Goal: Information Seeking & Learning: Find specific fact

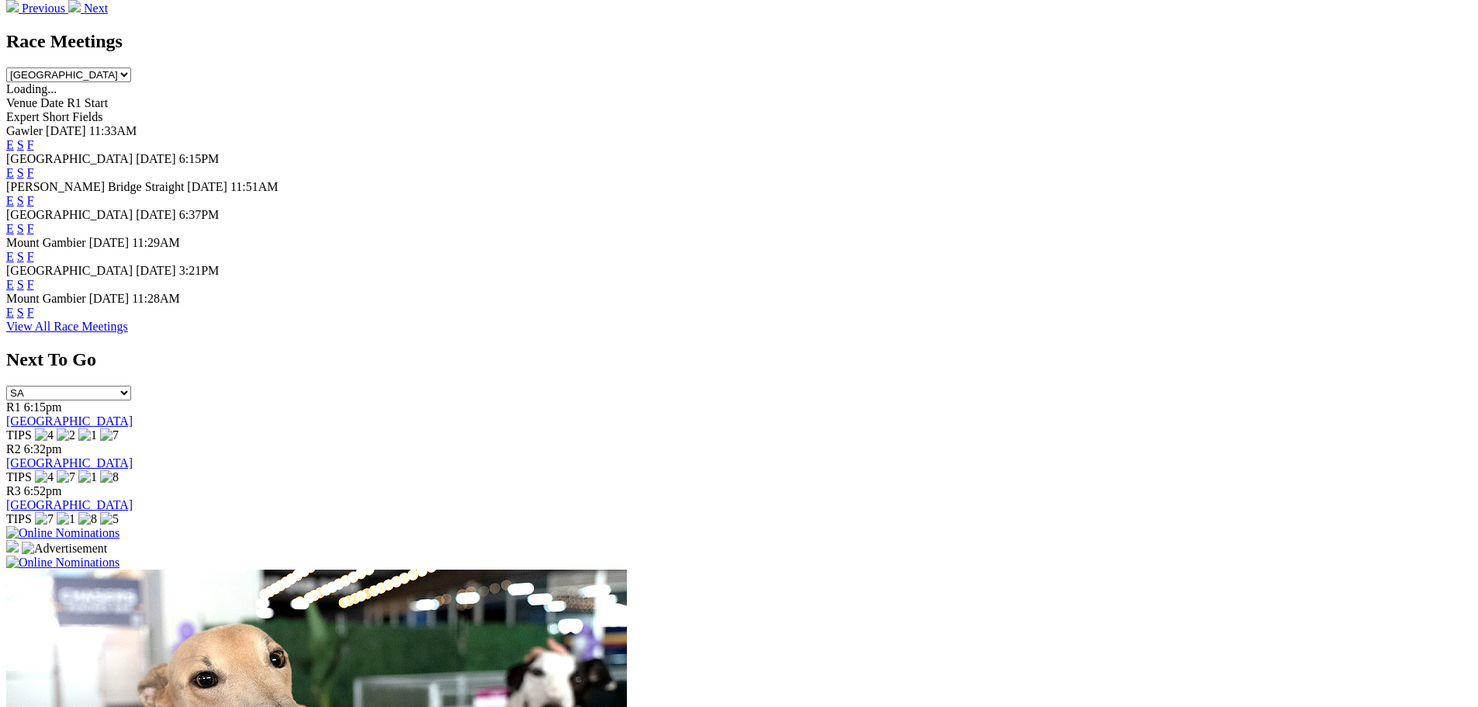
scroll to position [620, 0]
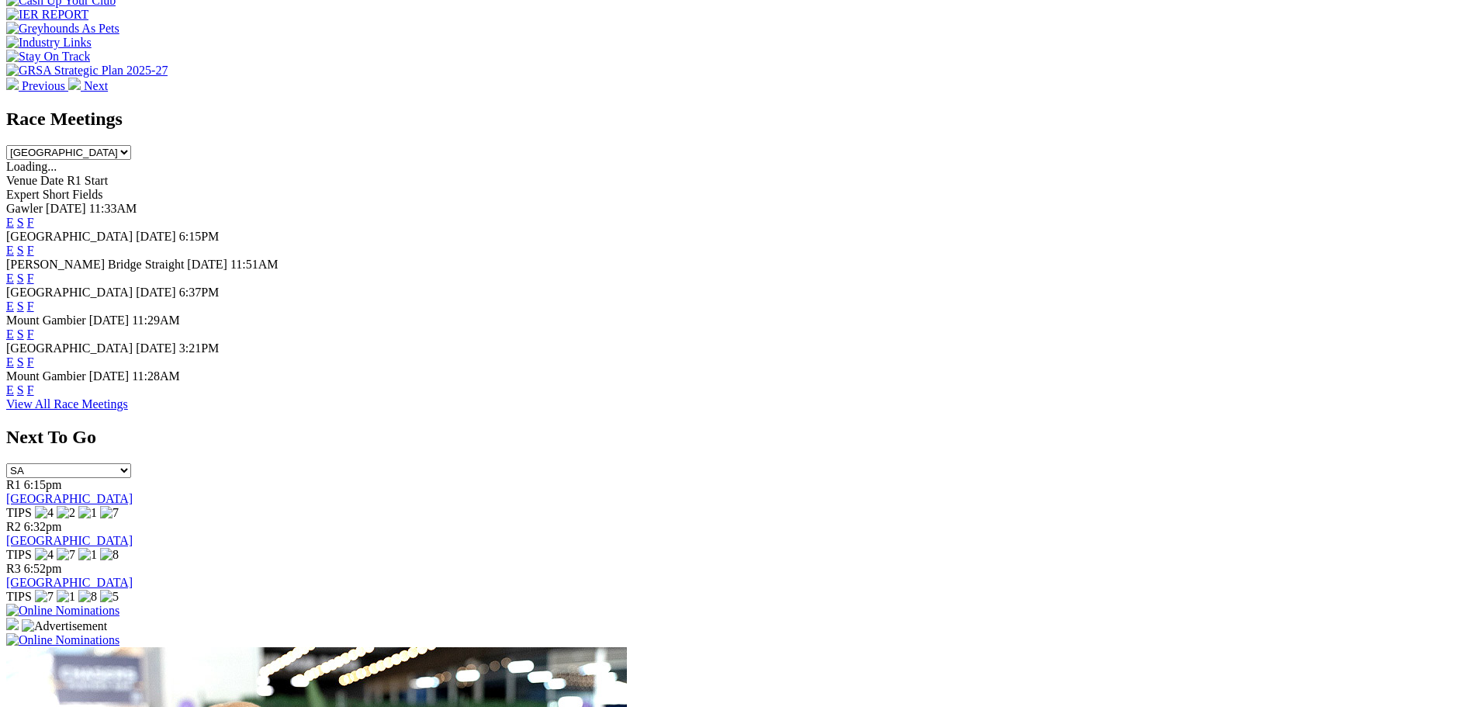
click at [34, 396] on link "F" at bounding box center [30, 389] width 7 height 13
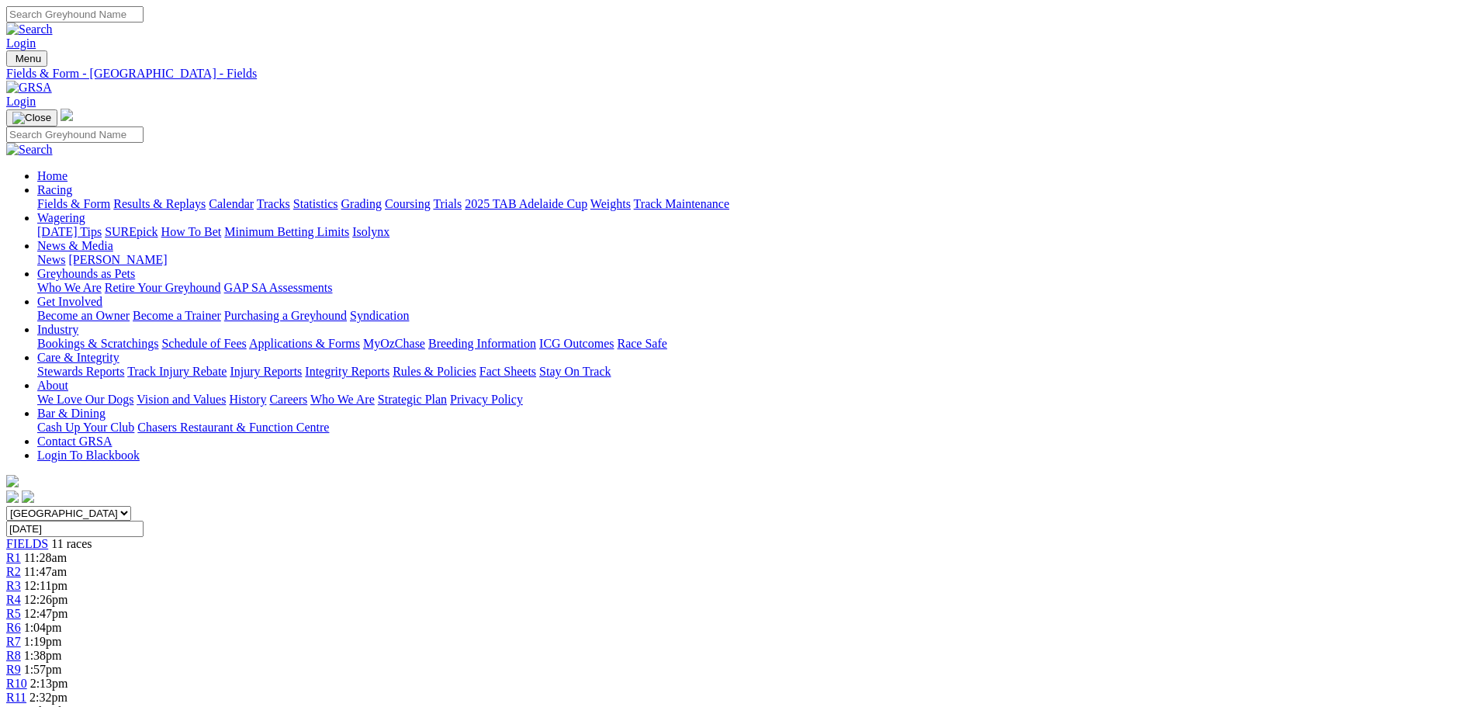
click at [254, 197] on link "Calendar" at bounding box center [231, 203] width 45 height 13
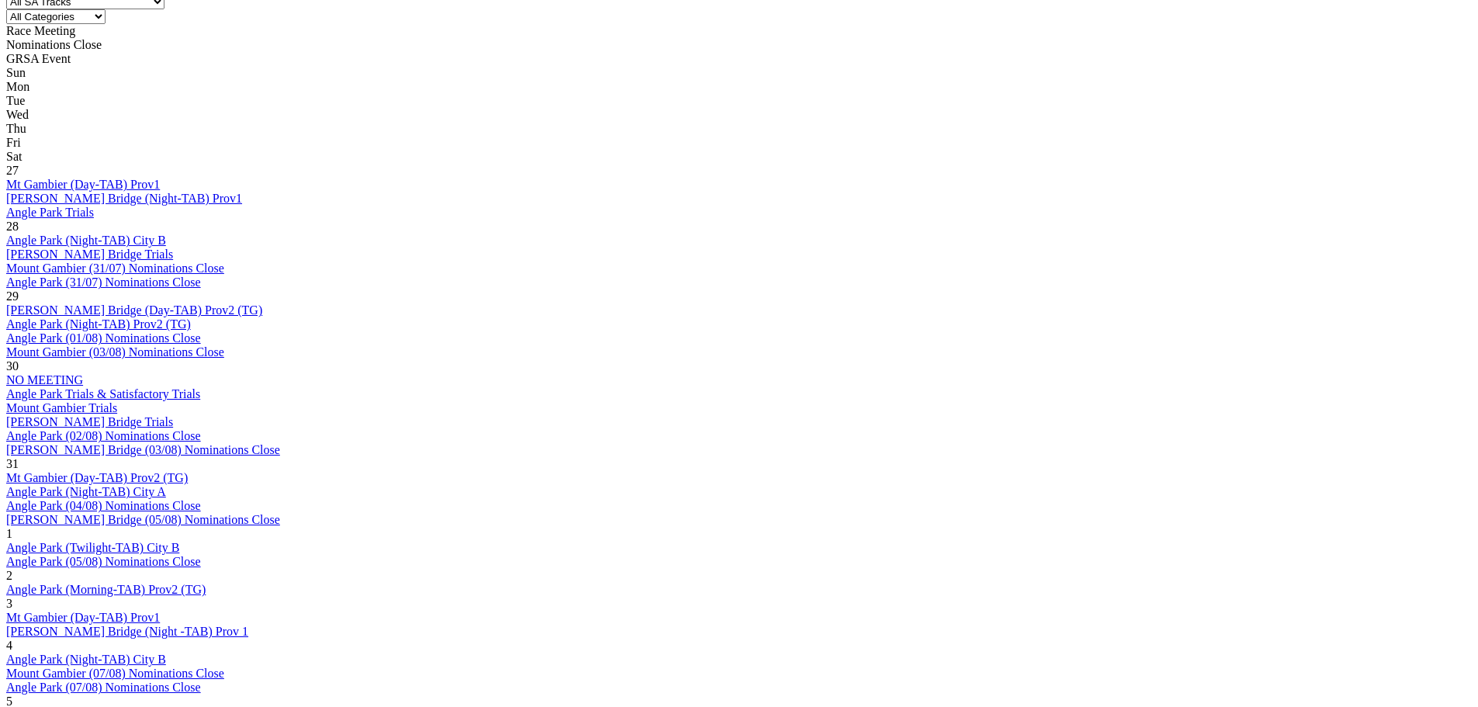
scroll to position [931, 0]
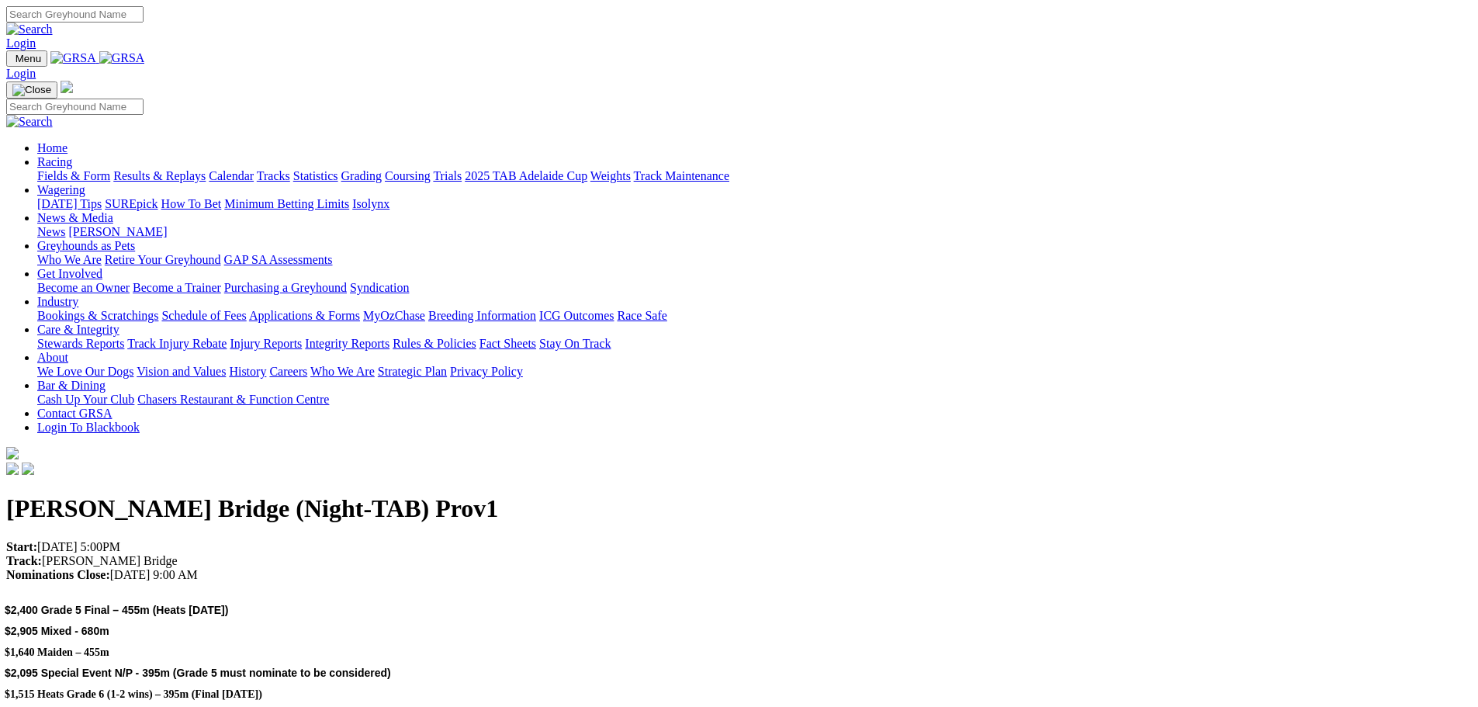
click at [72, 155] on link "Racing" at bounding box center [54, 161] width 35 height 13
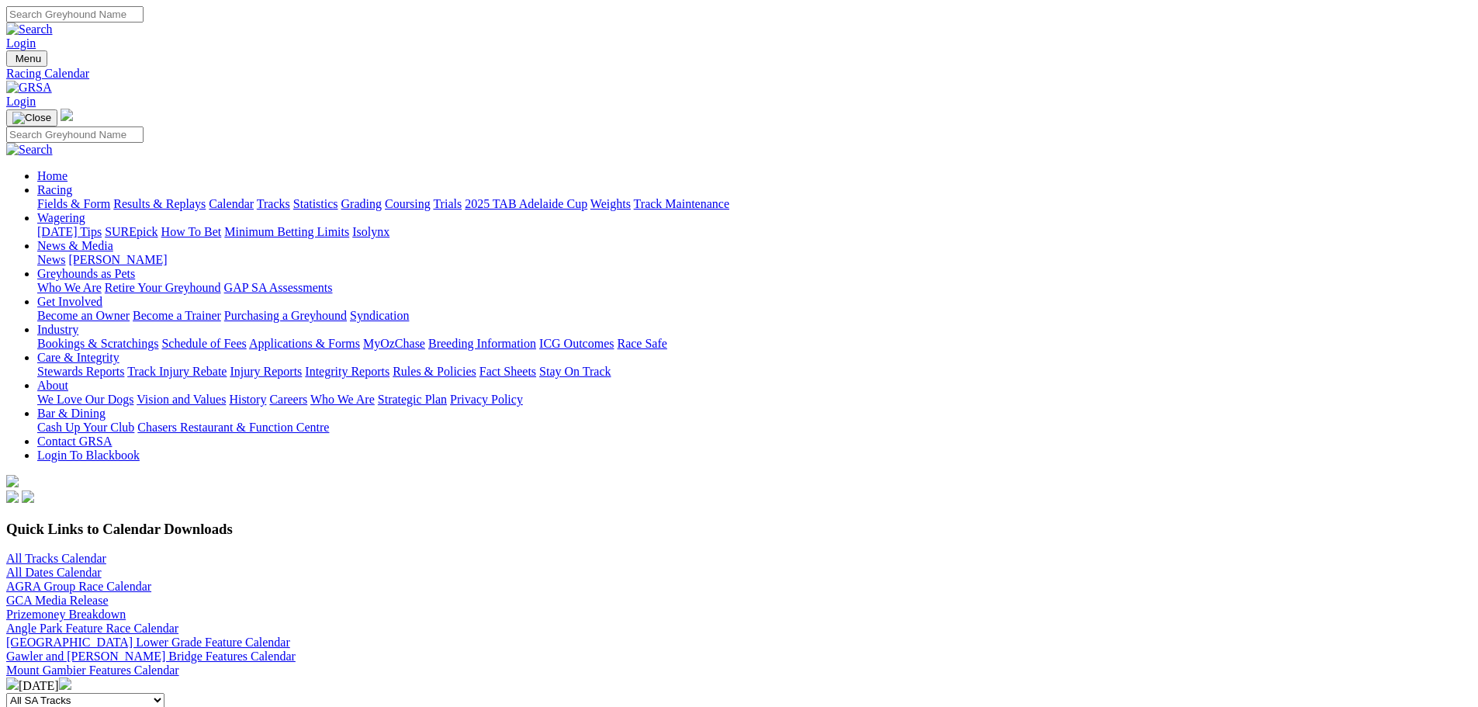
click at [206, 197] on link "Results & Replays" at bounding box center [159, 203] width 92 height 13
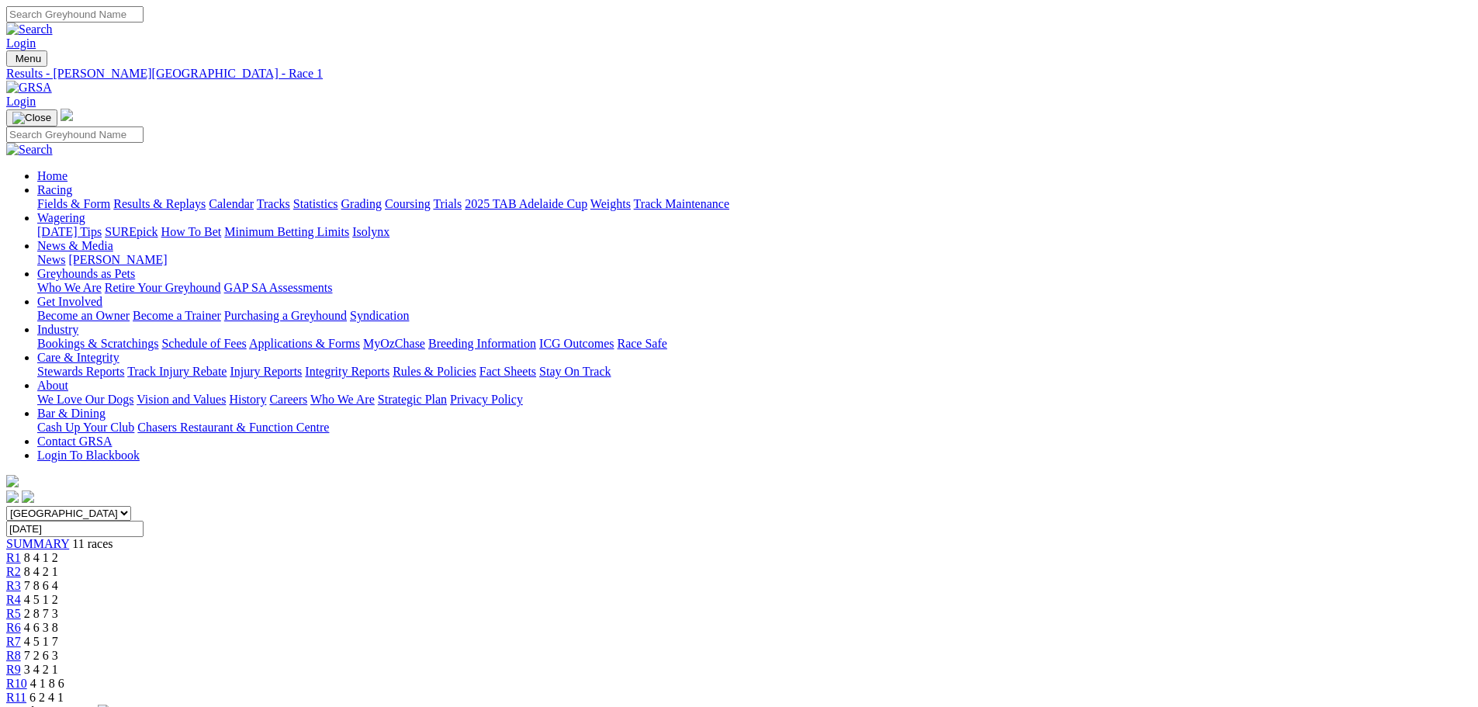
click at [480, 565] on div "R2 8 4 2 1" at bounding box center [738, 572] width 1465 height 14
click at [540, 579] on div "R3 7 8 6 4" at bounding box center [738, 586] width 1465 height 14
click at [641, 593] on div "R4 4 5 1 2" at bounding box center [738, 600] width 1465 height 14
click at [699, 607] on div "R5 2 8 7 3" at bounding box center [738, 614] width 1465 height 14
click at [58, 620] on span "4 6 3 8" at bounding box center [41, 626] width 34 height 13
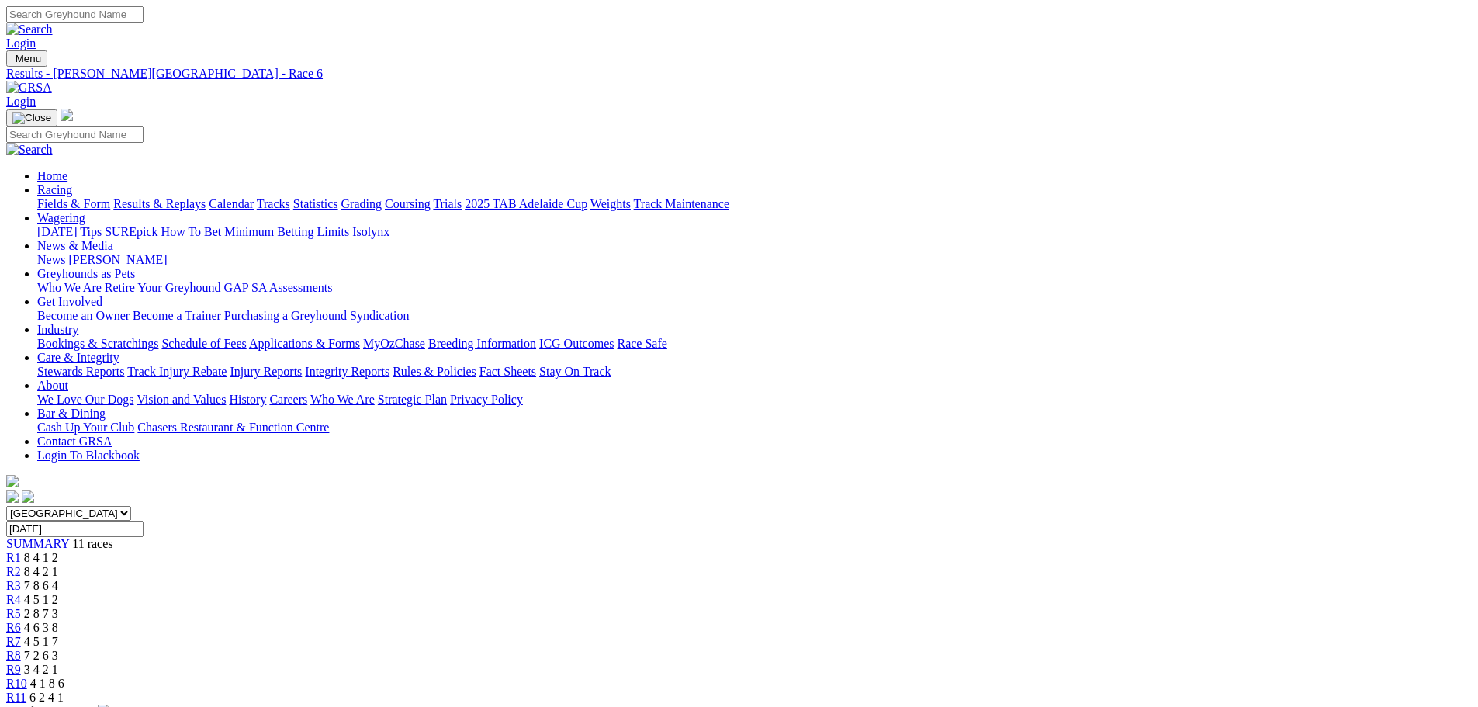
scroll to position [78, 0]
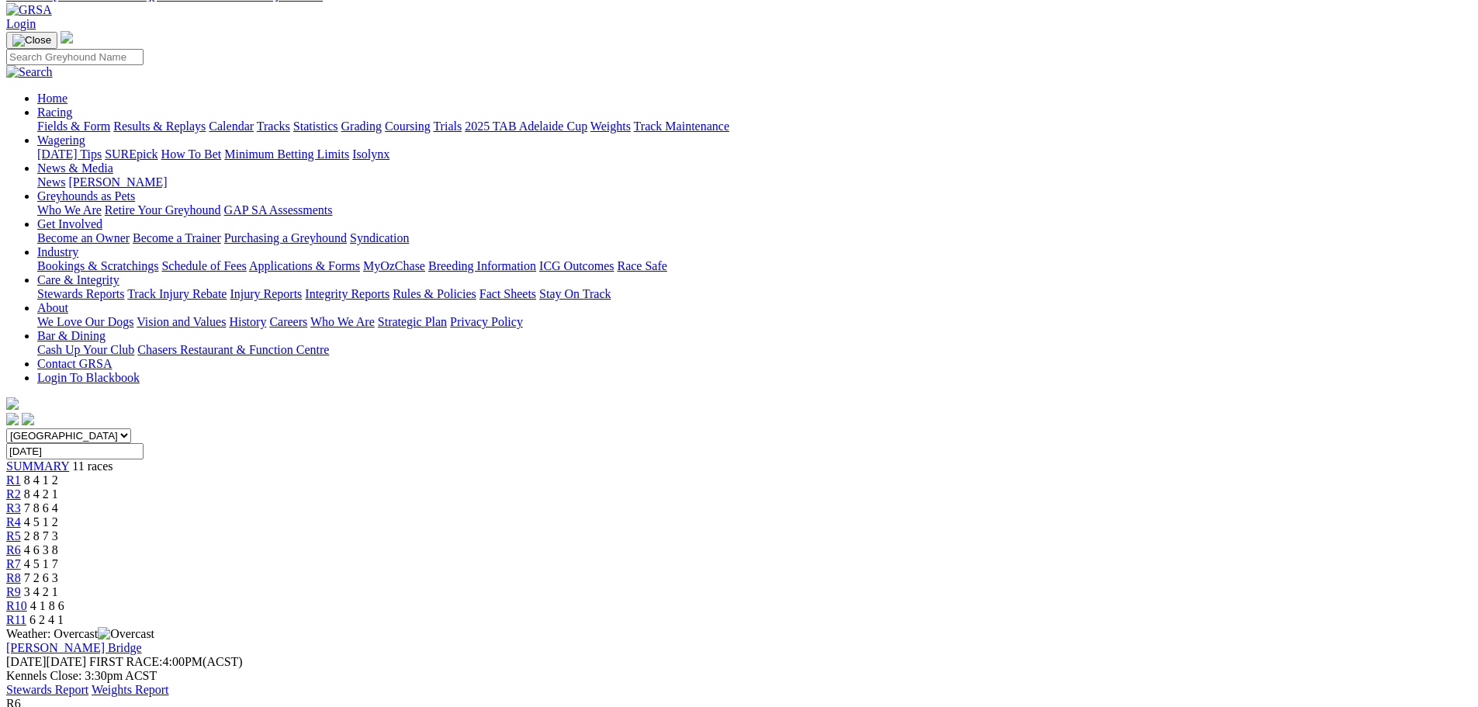
click at [21, 557] on link "R7" at bounding box center [13, 563] width 15 height 13
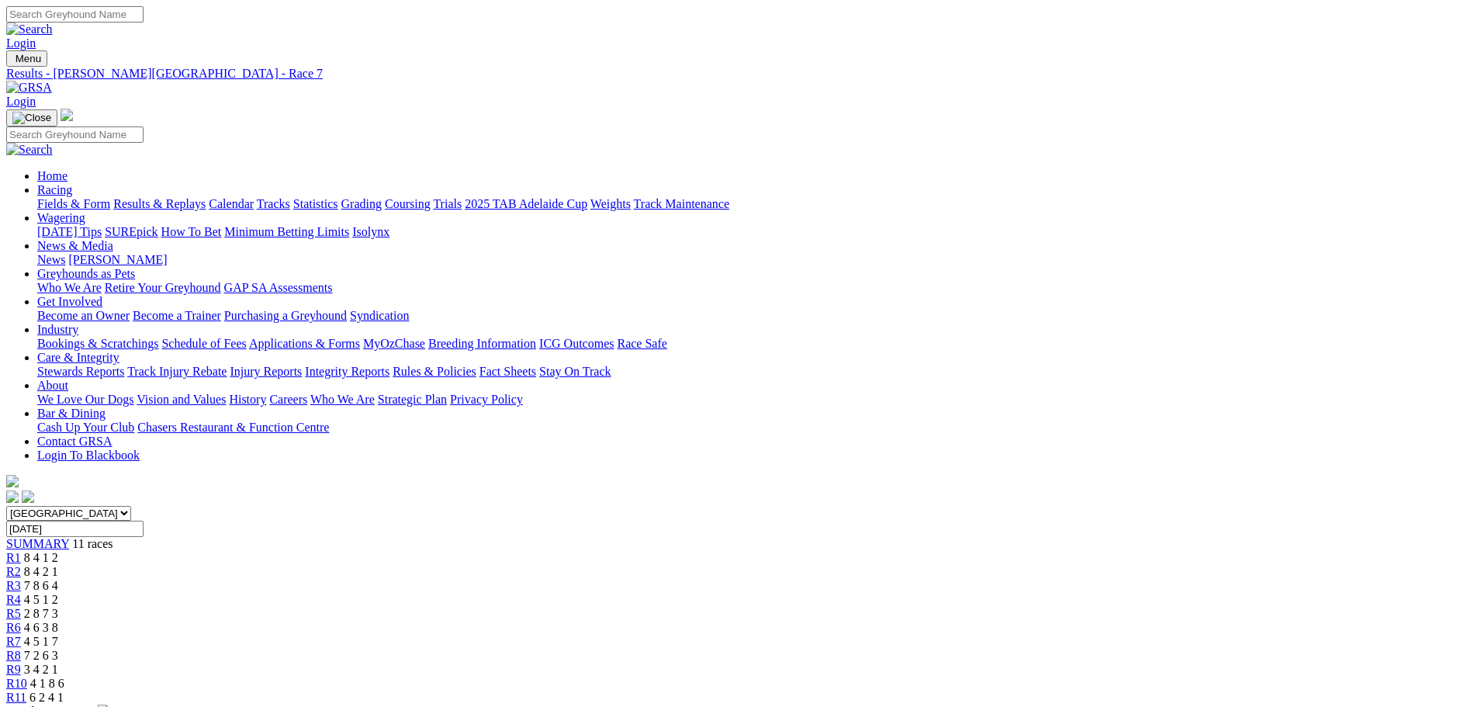
click at [959, 648] on div "R8 7 2 6 3" at bounding box center [738, 655] width 1465 height 14
click at [58, 662] on span "3 4 2 1" at bounding box center [41, 668] width 34 height 13
click at [1096, 676] on div "R10 4 1 8 6" at bounding box center [738, 683] width 1465 height 14
click at [64, 690] on span "6 2 4 1" at bounding box center [46, 696] width 34 height 13
